Goal: Task Accomplishment & Management: Manage account settings

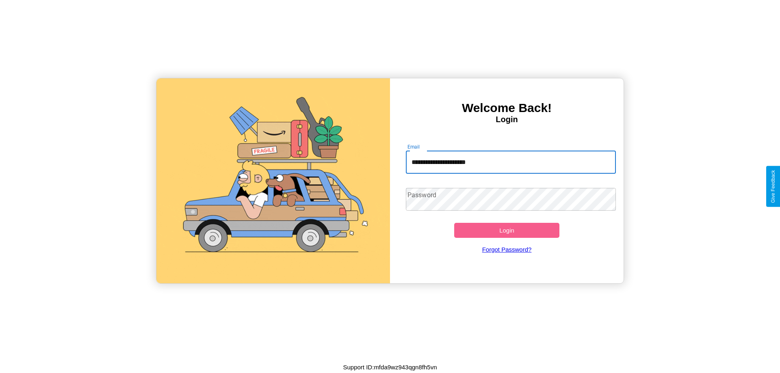
type input "**********"
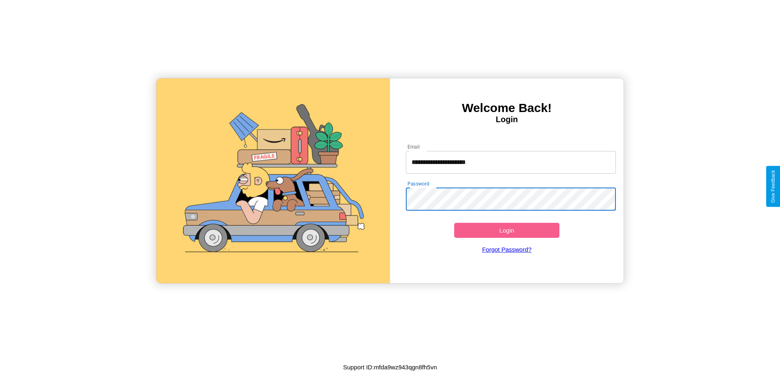
click at [507, 230] on button "Login" at bounding box center [506, 230] width 105 height 15
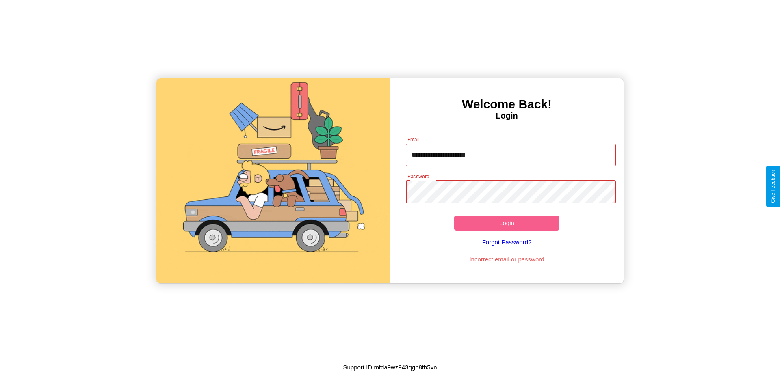
click at [507, 223] on button "Login" at bounding box center [506, 223] width 105 height 15
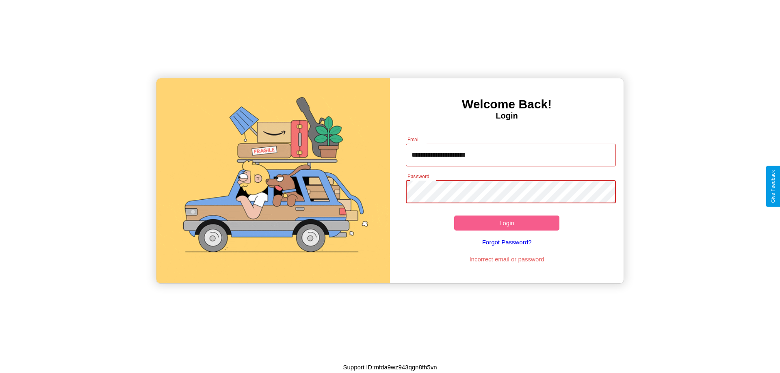
click at [507, 223] on button "Login" at bounding box center [506, 223] width 105 height 15
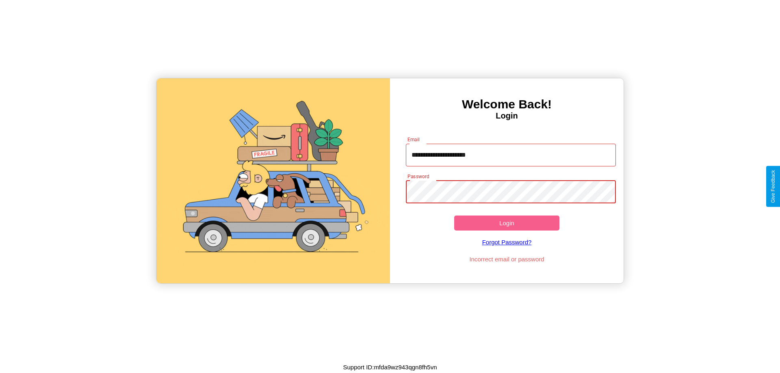
click at [507, 223] on button "Login" at bounding box center [506, 223] width 105 height 15
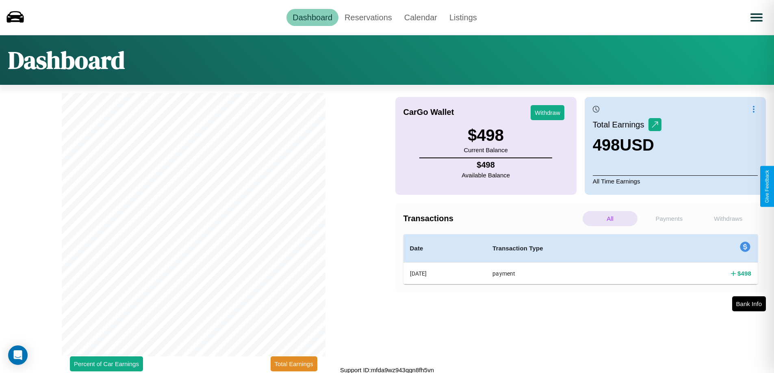
scroll to position [2, 0]
